Goal: Task Accomplishment & Management: Complete application form

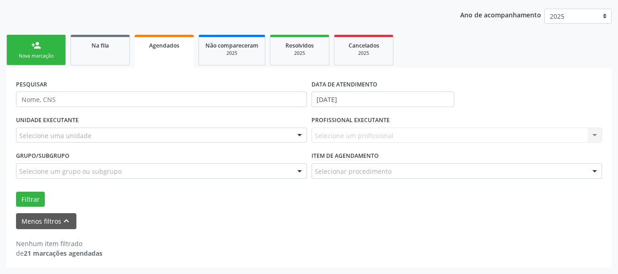
scroll to position [115, 0]
click at [157, 50] on link "Agendados" at bounding box center [165, 51] width 60 height 33
click at [100, 50] on link "Na fila" at bounding box center [101, 50] width 60 height 31
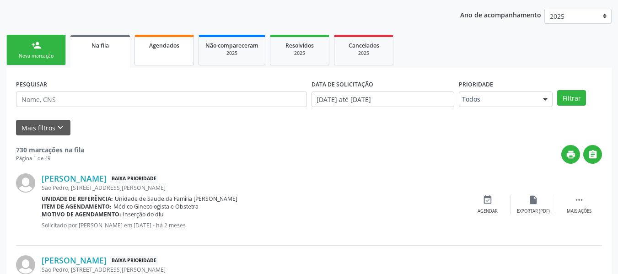
click at [168, 44] on span "Agendados" at bounding box center [164, 46] width 30 height 8
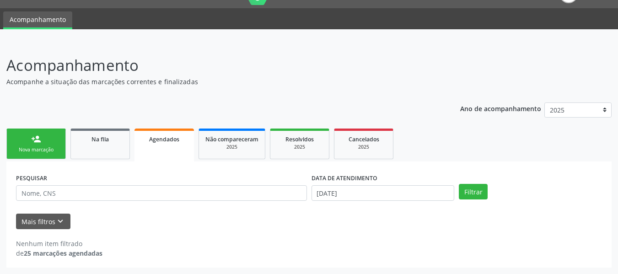
scroll to position [21, 0]
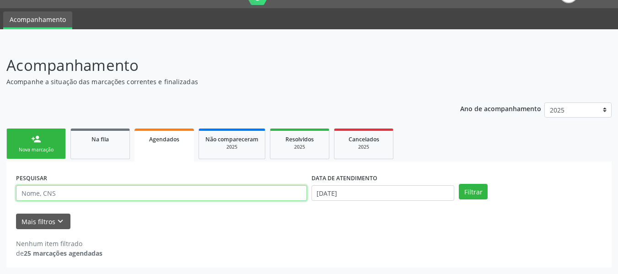
click at [33, 195] on input "text" at bounding box center [161, 193] width 291 height 16
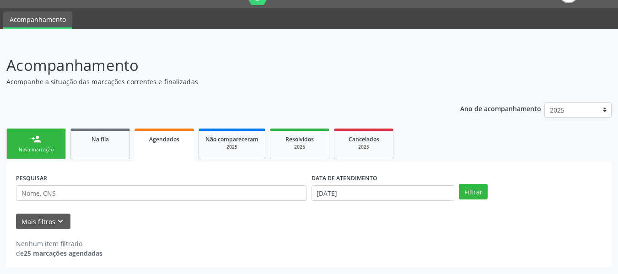
click at [255, 96] on div "Ano de acompanhamento 2025 person_add Nova marcação Na fila Agendados Não compa…" at bounding box center [309, 182] width 606 height 172
click at [325, 193] on input "[DATE]" at bounding box center [383, 193] width 143 height 16
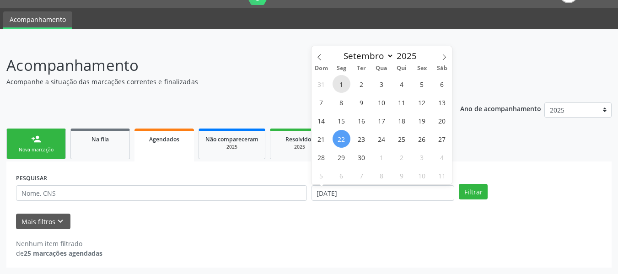
click at [343, 86] on span "1" at bounding box center [342, 84] width 18 height 18
type input "0[DATE]"
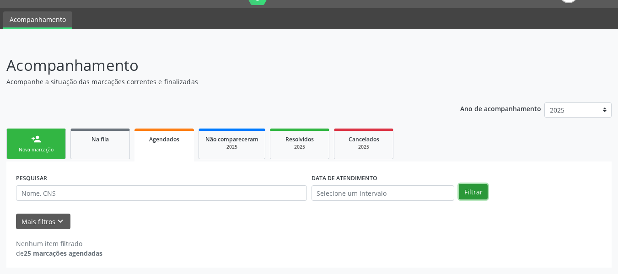
click at [472, 190] on button "Filtrar" at bounding box center [473, 192] width 29 height 16
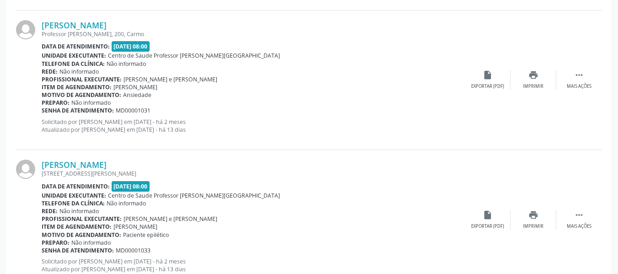
scroll to position [1391, 0]
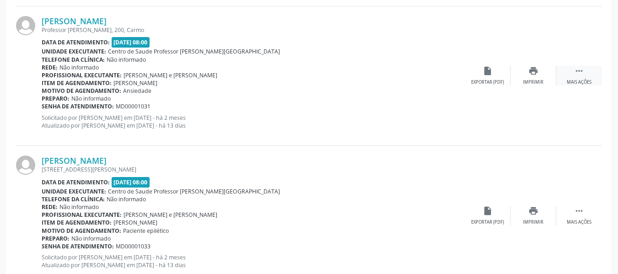
click at [581, 71] on icon "" at bounding box center [580, 71] width 10 height 10
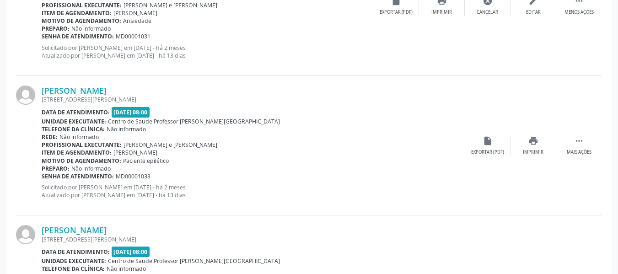
scroll to position [1459, 0]
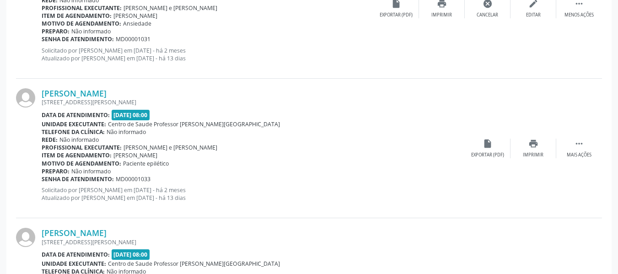
click at [164, 172] on div "Preparo: Não informado" at bounding box center [253, 172] width 423 height 8
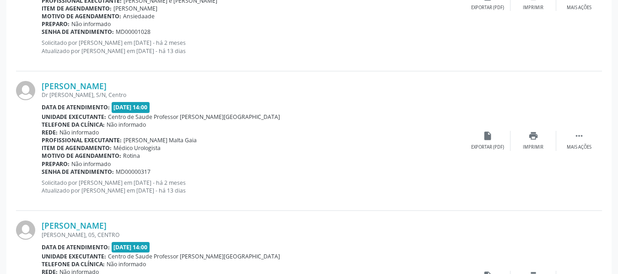
scroll to position [1758, 0]
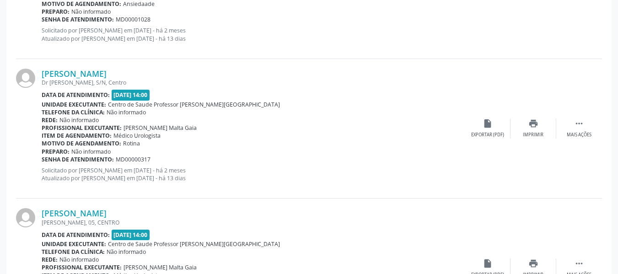
click at [331, 195] on div "[PERSON_NAME] Dr [PERSON_NAME], S/N, Centro Data de atendimento: [DATE] 14:00 U…" at bounding box center [309, 129] width 586 height 140
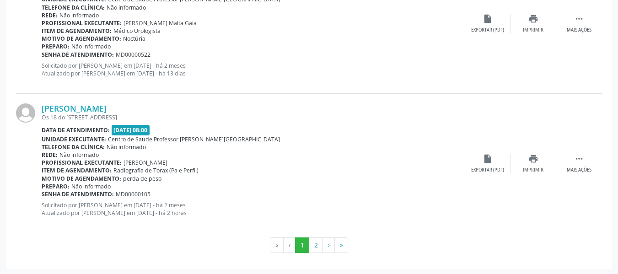
scroll to position [2144, 0]
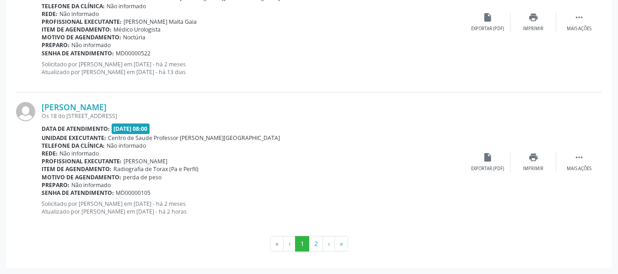
click at [580, 248] on ul "« ‹ 1 2 › »" at bounding box center [309, 244] width 586 height 16
click at [316, 244] on button "2" at bounding box center [316, 244] width 14 height 16
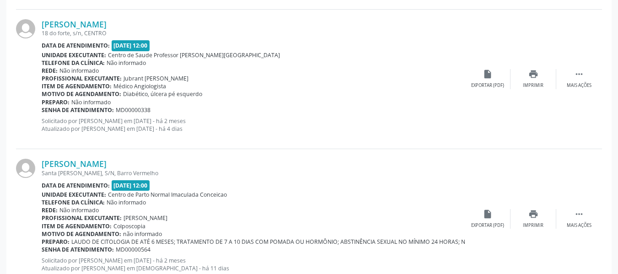
scroll to position [1544, 0]
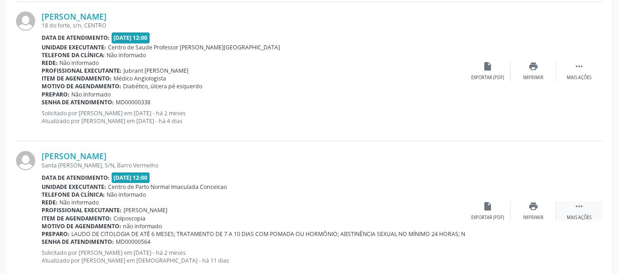
click at [579, 205] on icon "" at bounding box center [580, 206] width 10 height 10
click at [580, 206] on icon "" at bounding box center [580, 206] width 10 height 10
click at [532, 207] on icon "edit" at bounding box center [534, 206] width 10 height 10
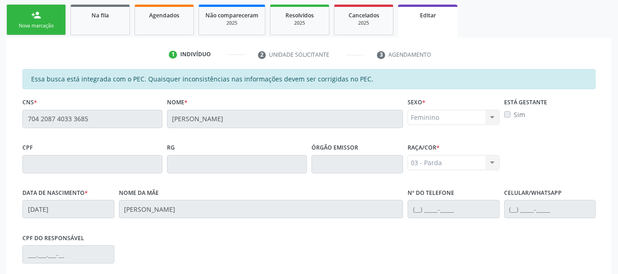
scroll to position [97, 0]
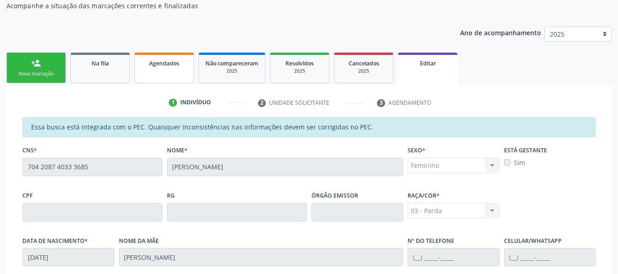
click at [161, 63] on span "Agendados" at bounding box center [164, 64] width 30 height 8
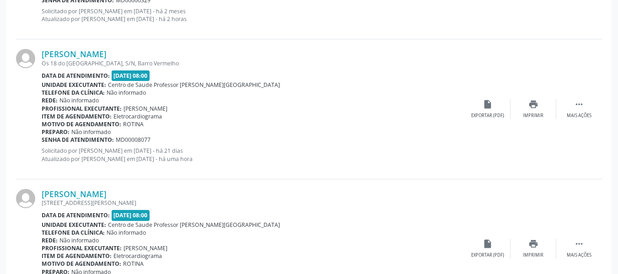
scroll to position [41, 0]
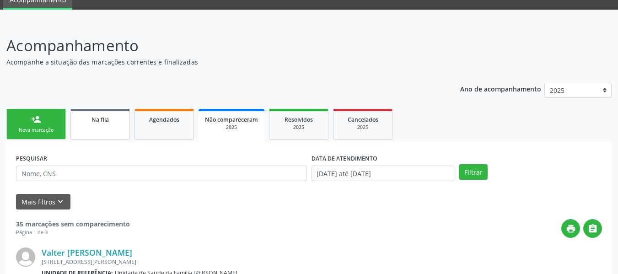
click at [110, 119] on div "Na fila" at bounding box center [100, 119] width 46 height 10
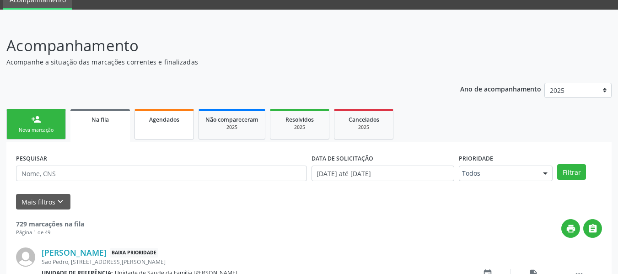
click at [155, 120] on span "Agendados" at bounding box center [164, 120] width 30 height 8
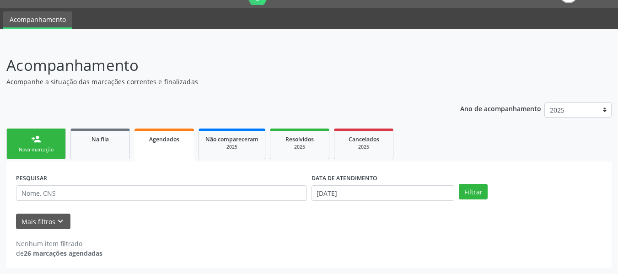
scroll to position [21, 0]
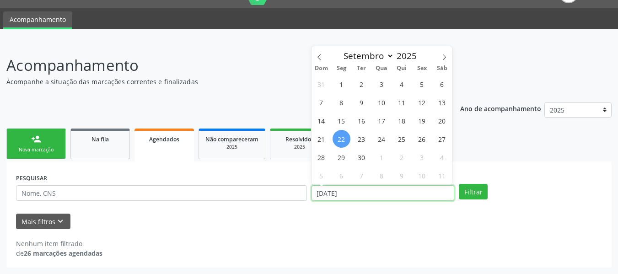
click at [318, 194] on input "[DATE]" at bounding box center [383, 193] width 143 height 16
click at [342, 85] on span "1" at bounding box center [342, 84] width 18 height 18
type input "0[DATE]"
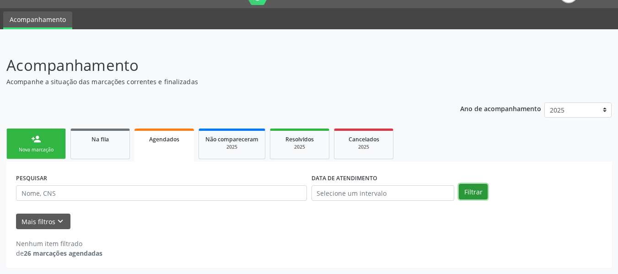
click at [478, 192] on button "Filtrar" at bounding box center [473, 192] width 29 height 16
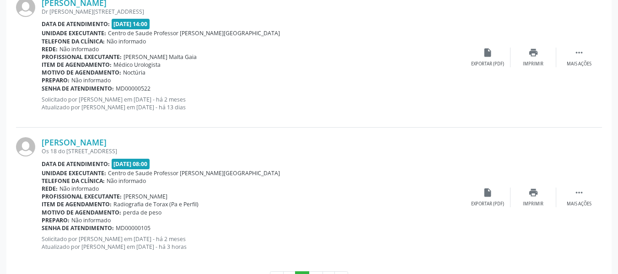
scroll to position [2144, 0]
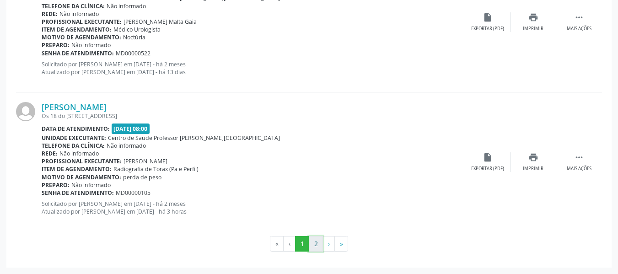
click at [316, 244] on button "2" at bounding box center [316, 244] width 14 height 16
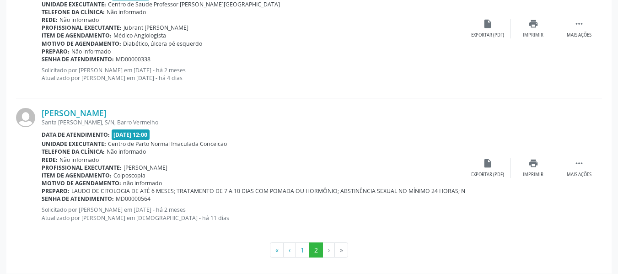
scroll to position [1584, 0]
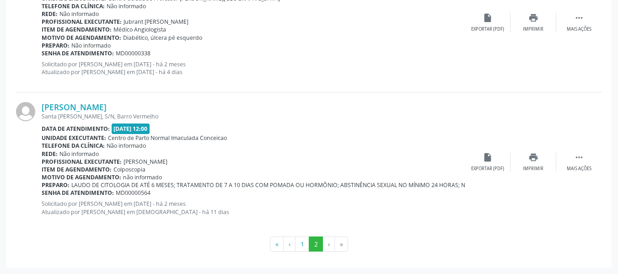
click at [380, 158] on div "Profissional executante: [PERSON_NAME]" at bounding box center [253, 162] width 423 height 8
click at [342, 244] on li "»" at bounding box center [341, 245] width 13 height 16
click at [406, 119] on div "Santa [PERSON_NAME], S/N, Barro Vermelho" at bounding box center [253, 117] width 423 height 8
drag, startPoint x: 329, startPoint y: 244, endPoint x: 342, endPoint y: 245, distance: 12.4
click at [342, 245] on li "»" at bounding box center [341, 245] width 13 height 16
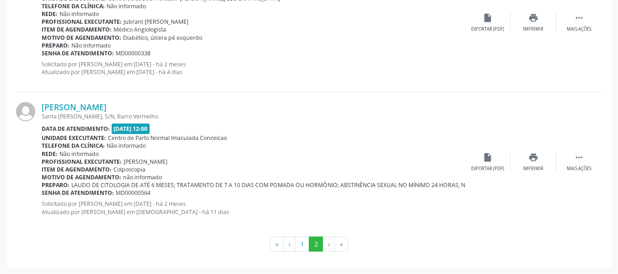
click at [342, 245] on li "»" at bounding box center [341, 245] width 13 height 16
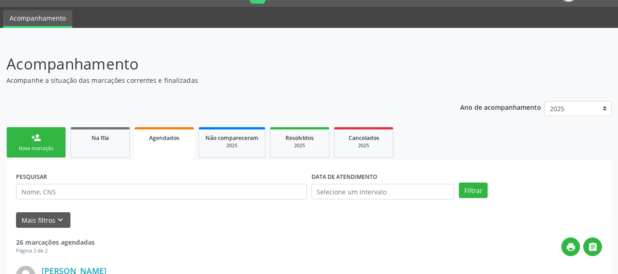
scroll to position [0, 0]
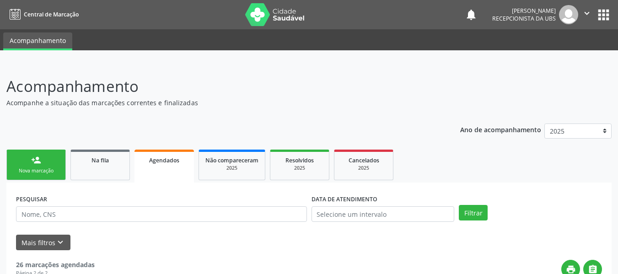
click at [38, 158] on div "person_add" at bounding box center [36, 160] width 10 height 10
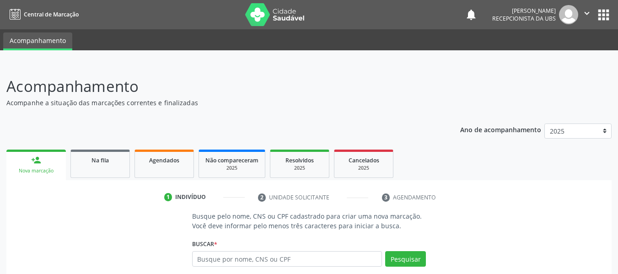
click at [38, 158] on div "person_add" at bounding box center [36, 160] width 10 height 10
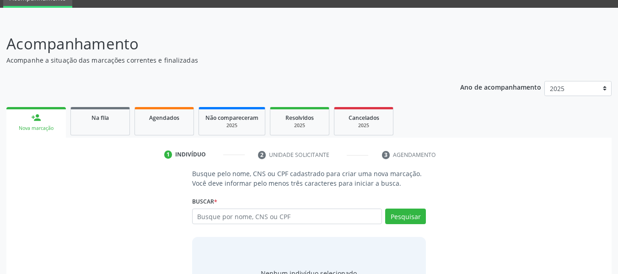
scroll to position [92, 0]
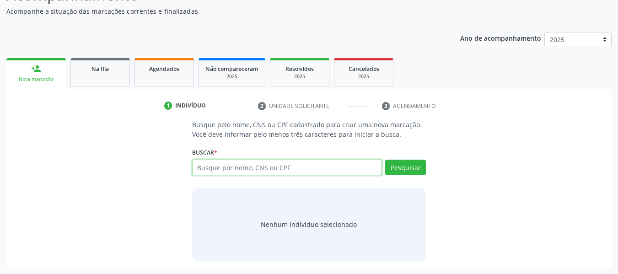
click at [218, 170] on input "text" at bounding box center [287, 168] width 190 height 16
type input "13833427418"
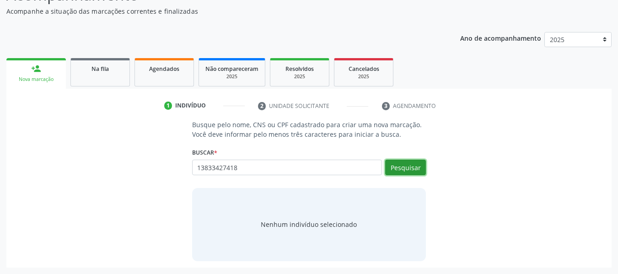
click at [402, 167] on button "Pesquisar" at bounding box center [405, 168] width 41 height 16
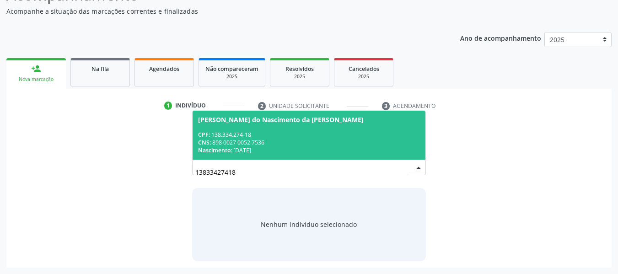
click at [248, 132] on div "CPF: 138.334.274-18" at bounding box center [309, 135] width 222 height 8
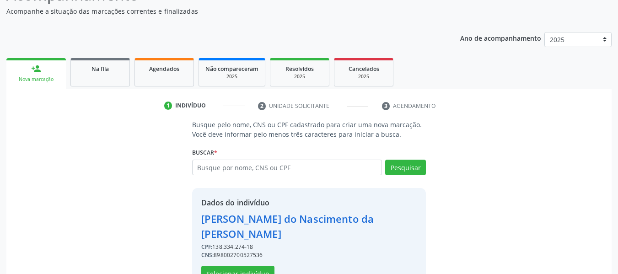
scroll to position [121, 0]
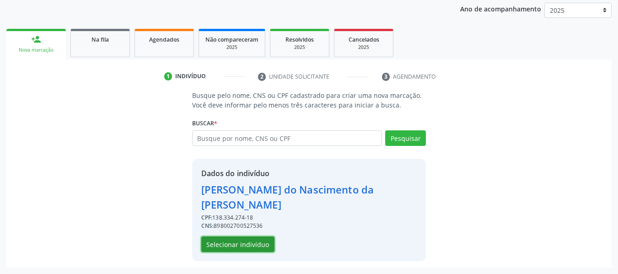
click at [244, 243] on button "Selecionar indivíduo" at bounding box center [237, 245] width 73 height 16
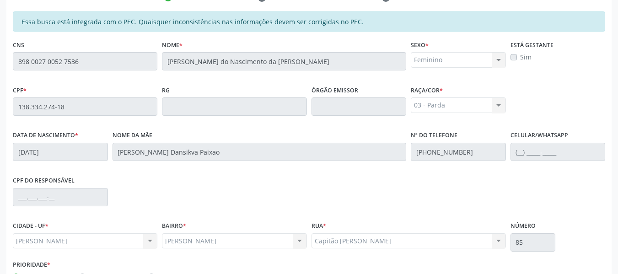
scroll to position [261, 0]
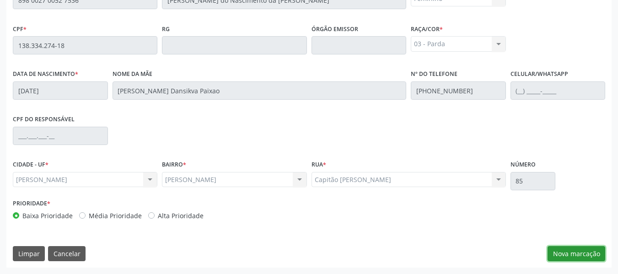
click at [570, 250] on button "Nova marcação" at bounding box center [577, 254] width 58 height 16
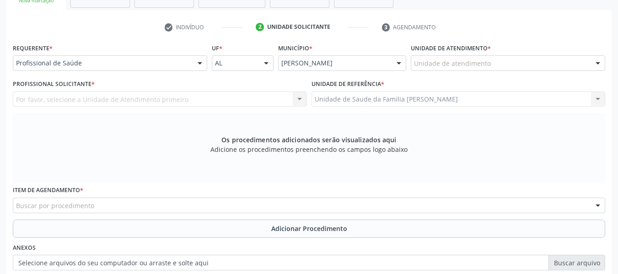
scroll to position [170, 0]
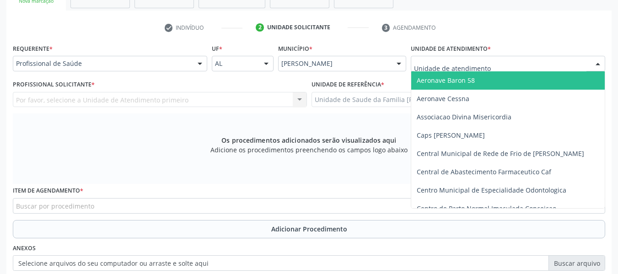
click at [597, 62] on div at bounding box center [598, 64] width 14 height 16
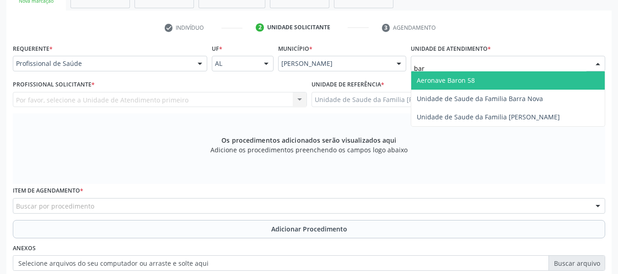
type input "barr"
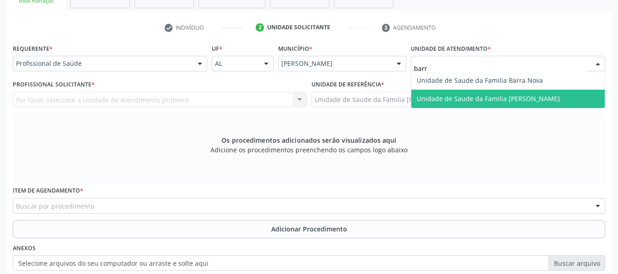
click at [529, 98] on span "Unidade de Saude da Familia [PERSON_NAME]" at bounding box center [488, 98] width 143 height 9
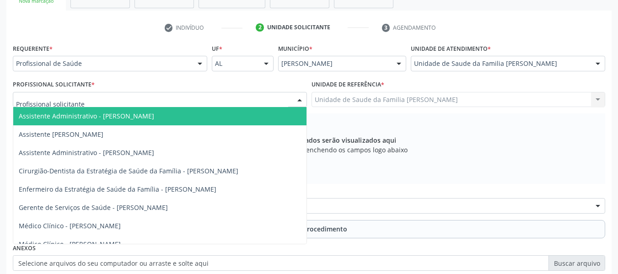
click at [300, 98] on div at bounding box center [300, 100] width 14 height 16
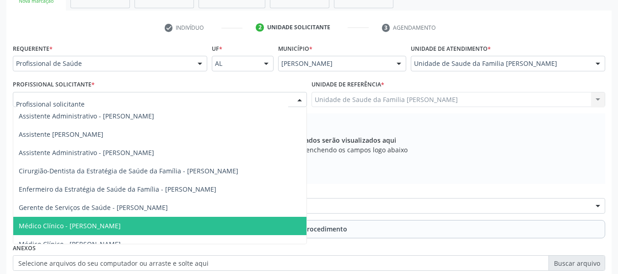
click at [121, 224] on span "Médico Clínico - [PERSON_NAME]" at bounding box center [70, 226] width 102 height 9
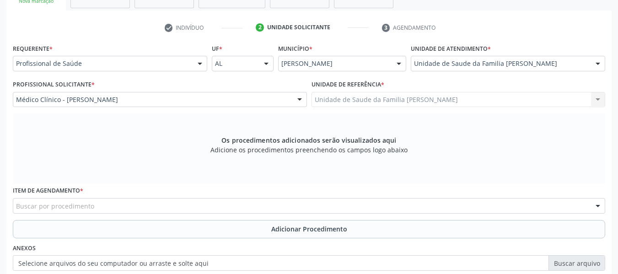
click at [102, 206] on div "Buscar por procedimento" at bounding box center [309, 206] width 593 height 16
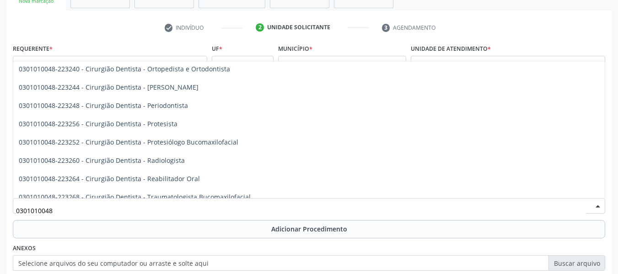
scroll to position [311, 0]
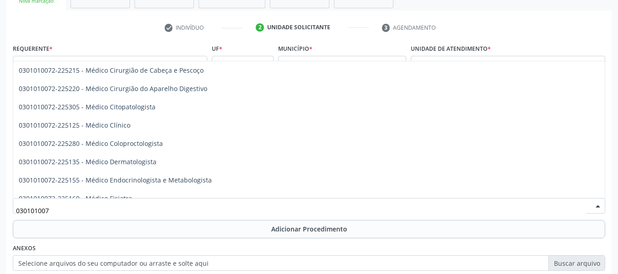
type input "0301010072"
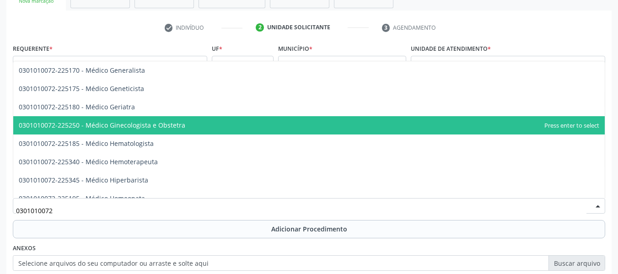
click at [174, 125] on span "0301010072-225250 - Médico Ginecologista e Obstetra" at bounding box center [102, 125] width 167 height 9
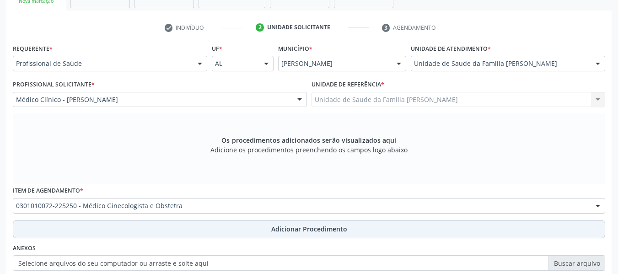
click at [304, 231] on span "Adicionar Procedimento" at bounding box center [309, 229] width 76 height 10
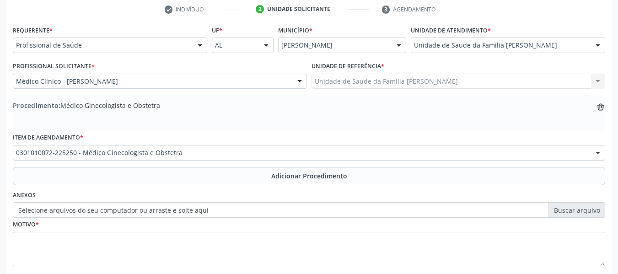
scroll to position [241, 0]
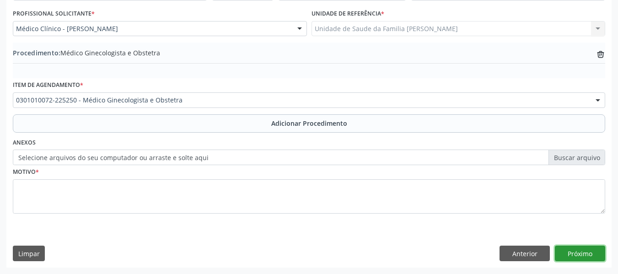
click at [586, 254] on button "Próximo" at bounding box center [580, 254] width 50 height 16
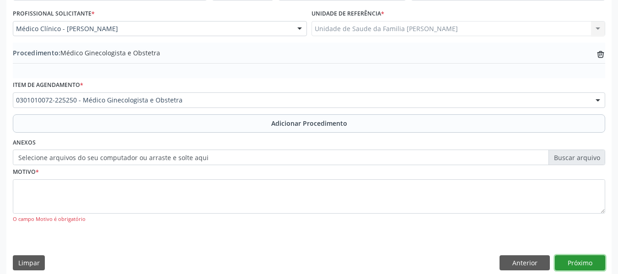
click at [578, 260] on button "Próximo" at bounding box center [580, 263] width 50 height 16
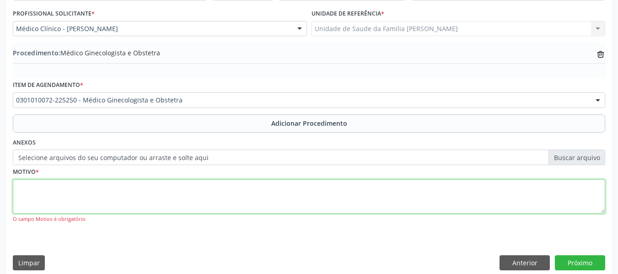
click at [65, 203] on textarea at bounding box center [309, 196] width 593 height 35
type textarea "Dor pélvica"
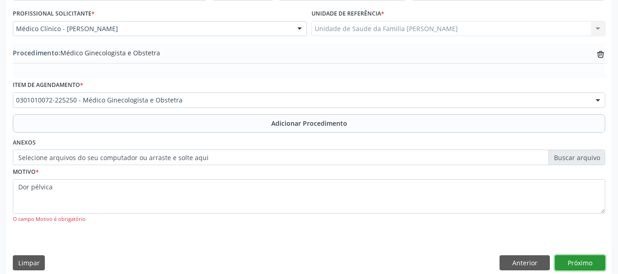
click at [582, 262] on button "Próximo" at bounding box center [580, 263] width 50 height 16
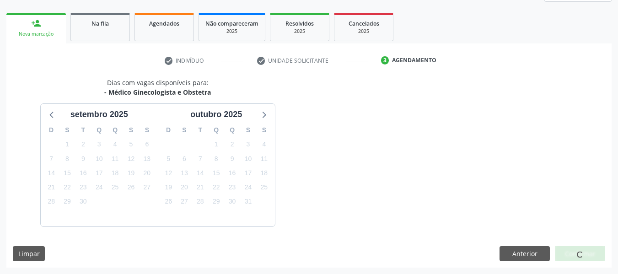
scroll to position [164, 0]
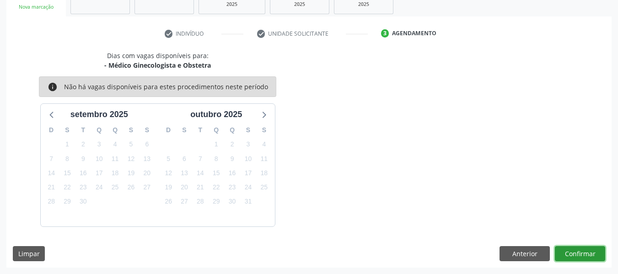
click at [576, 254] on button "Confirmar" at bounding box center [580, 254] width 50 height 16
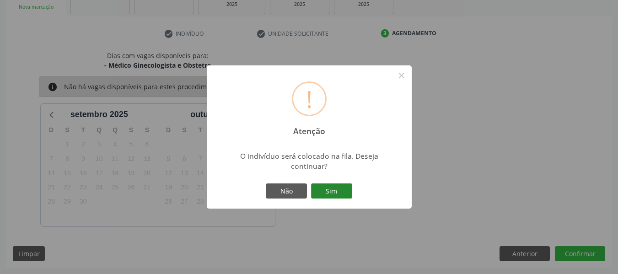
click at [331, 185] on button "Sim" at bounding box center [331, 192] width 41 height 16
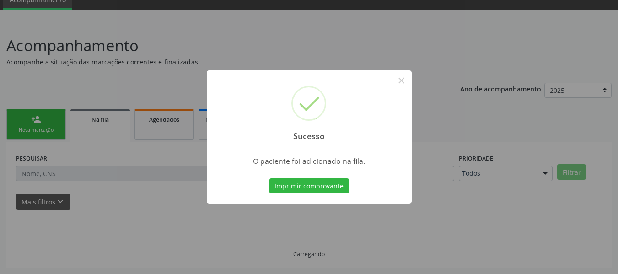
scroll to position [41, 0]
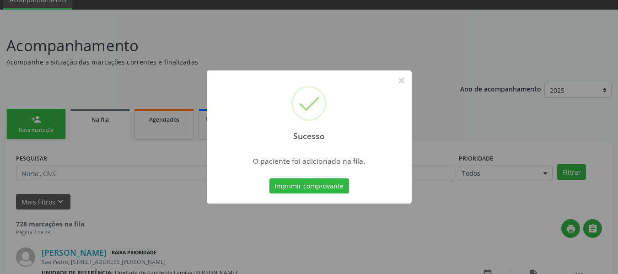
click at [34, 116] on div "Sucesso × O paciente foi adicionado na fila. Imprimir comprovante Cancel" at bounding box center [309, 137] width 618 height 274
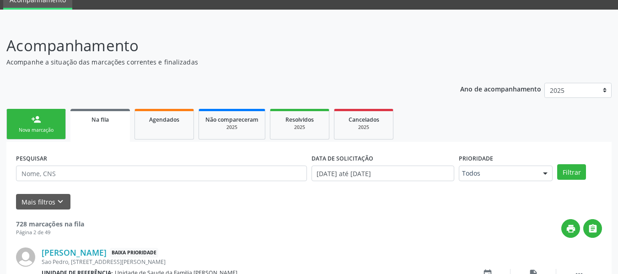
click at [34, 116] on div "person_add" at bounding box center [36, 119] width 10 height 10
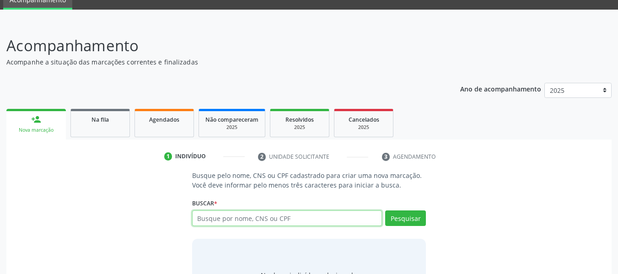
click at [217, 220] on input "text" at bounding box center [287, 219] width 190 height 16
type input "06837158449"
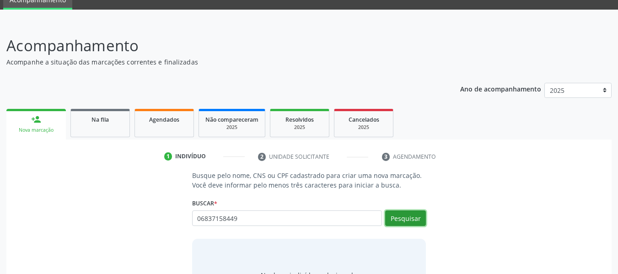
click at [396, 218] on button "Pesquisar" at bounding box center [405, 219] width 41 height 16
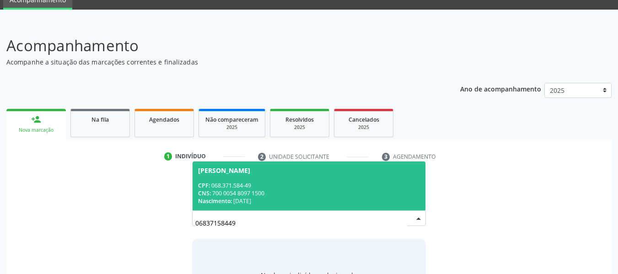
click at [245, 192] on div "CNS: 700 0054 8097 1500" at bounding box center [309, 194] width 222 height 8
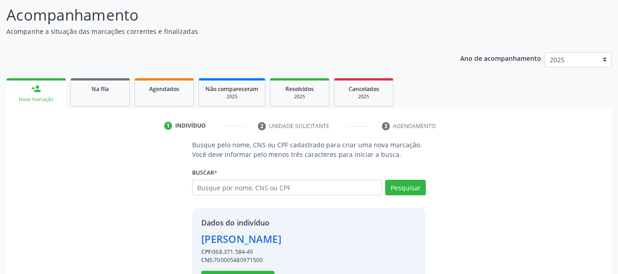
scroll to position [106, 0]
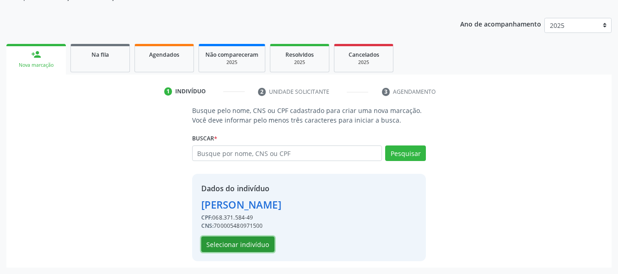
click at [247, 245] on button "Selecionar indivíduo" at bounding box center [237, 245] width 73 height 16
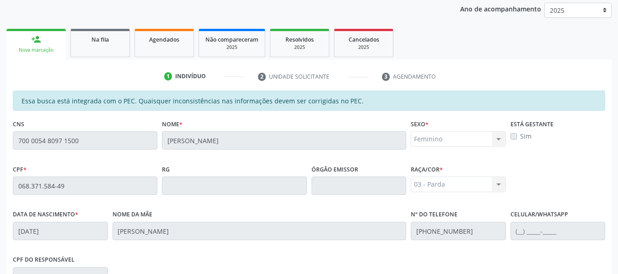
scroll to position [72, 0]
